Goal: Task Accomplishment & Management: Manage account settings

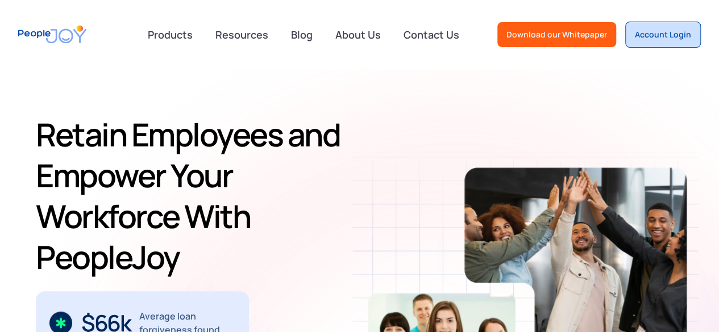
click at [637, 34] on div "Account Login" at bounding box center [663, 34] width 56 height 11
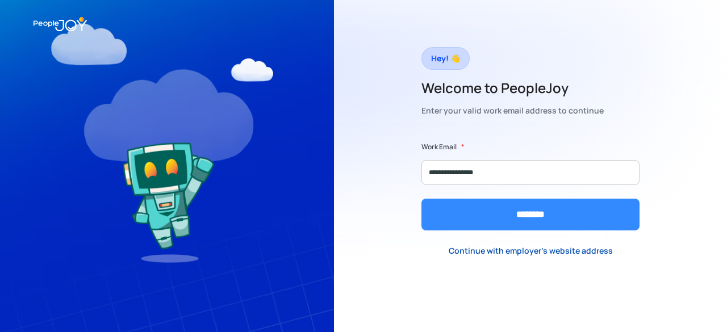
type input "**********"
click at [460, 219] on input "********" at bounding box center [531, 215] width 218 height 32
